Goal: Task Accomplishment & Management: Manage account settings

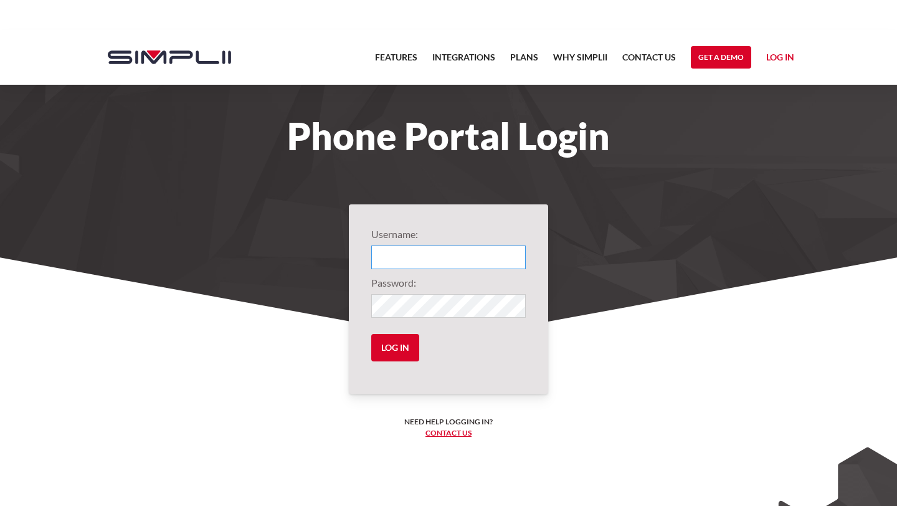
click at [417, 258] on input "Login" at bounding box center [448, 257] width 154 height 24
type input "1066@EdenSeniorCare"
click at [409, 341] on input "Log in" at bounding box center [395, 347] width 48 height 27
click at [371, 334] on input "Log in" at bounding box center [395, 347] width 48 height 27
type input "1066@EdenSeniorCare"
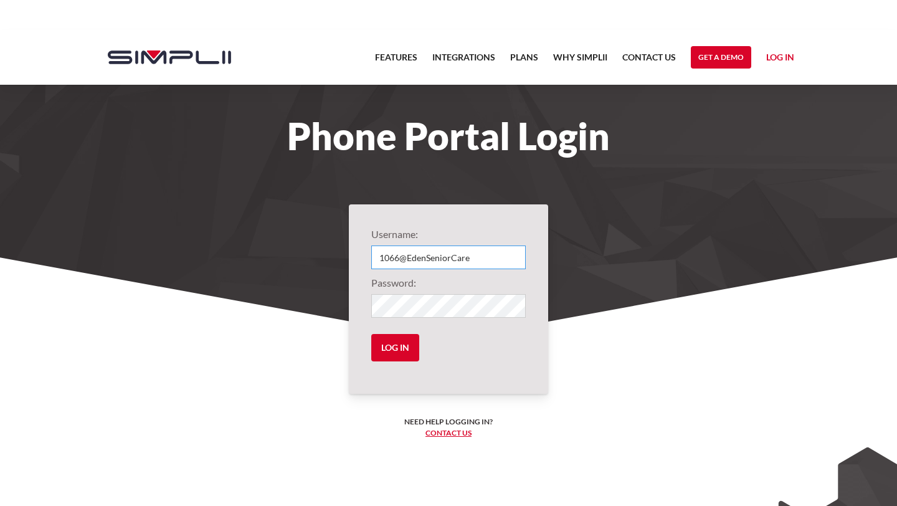
click at [496, 263] on input "1066@EdenSeniorCare" at bounding box center [448, 257] width 154 height 24
click at [371, 334] on input "Log in" at bounding box center [395, 347] width 48 height 27
click at [511, 242] on form "Username: 1066@EdenSeniorCare Password: Log in" at bounding box center [448, 299] width 154 height 144
click at [371, 334] on input "Log in" at bounding box center [395, 347] width 48 height 27
click at [380, 354] on input "Log in" at bounding box center [395, 347] width 48 height 27
